Goal: Information Seeking & Learning: Learn about a topic

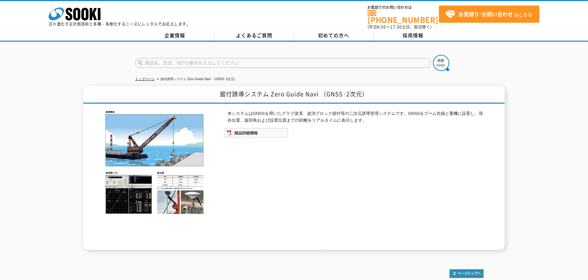
scroll to position [58, 0]
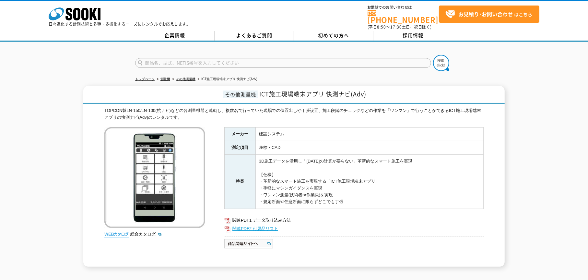
scroll to position [75, 0]
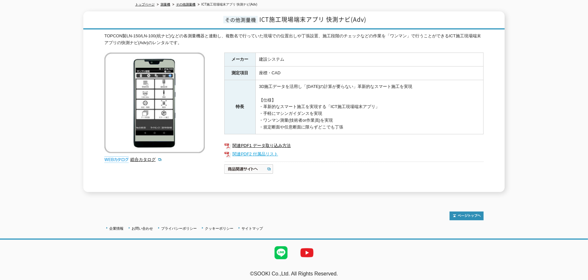
click at [272, 150] on link "関連PDF2 付属品リスト" at bounding box center [353, 154] width 259 height 8
